Goal: Navigation & Orientation: Go to known website

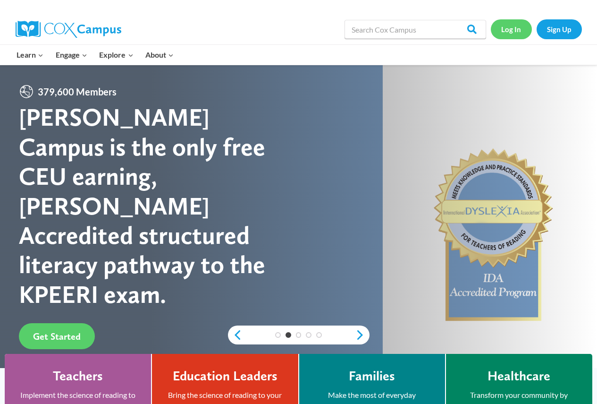
click at [514, 34] on link "Log In" at bounding box center [511, 28] width 41 height 19
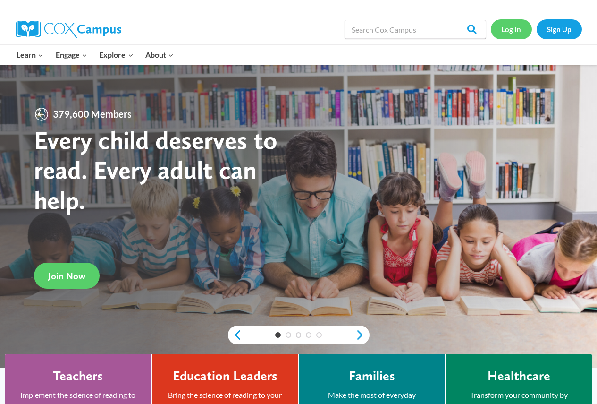
click at [511, 28] on link "Log In" at bounding box center [511, 28] width 41 height 19
